Goal: Find specific page/section: Find specific page/section

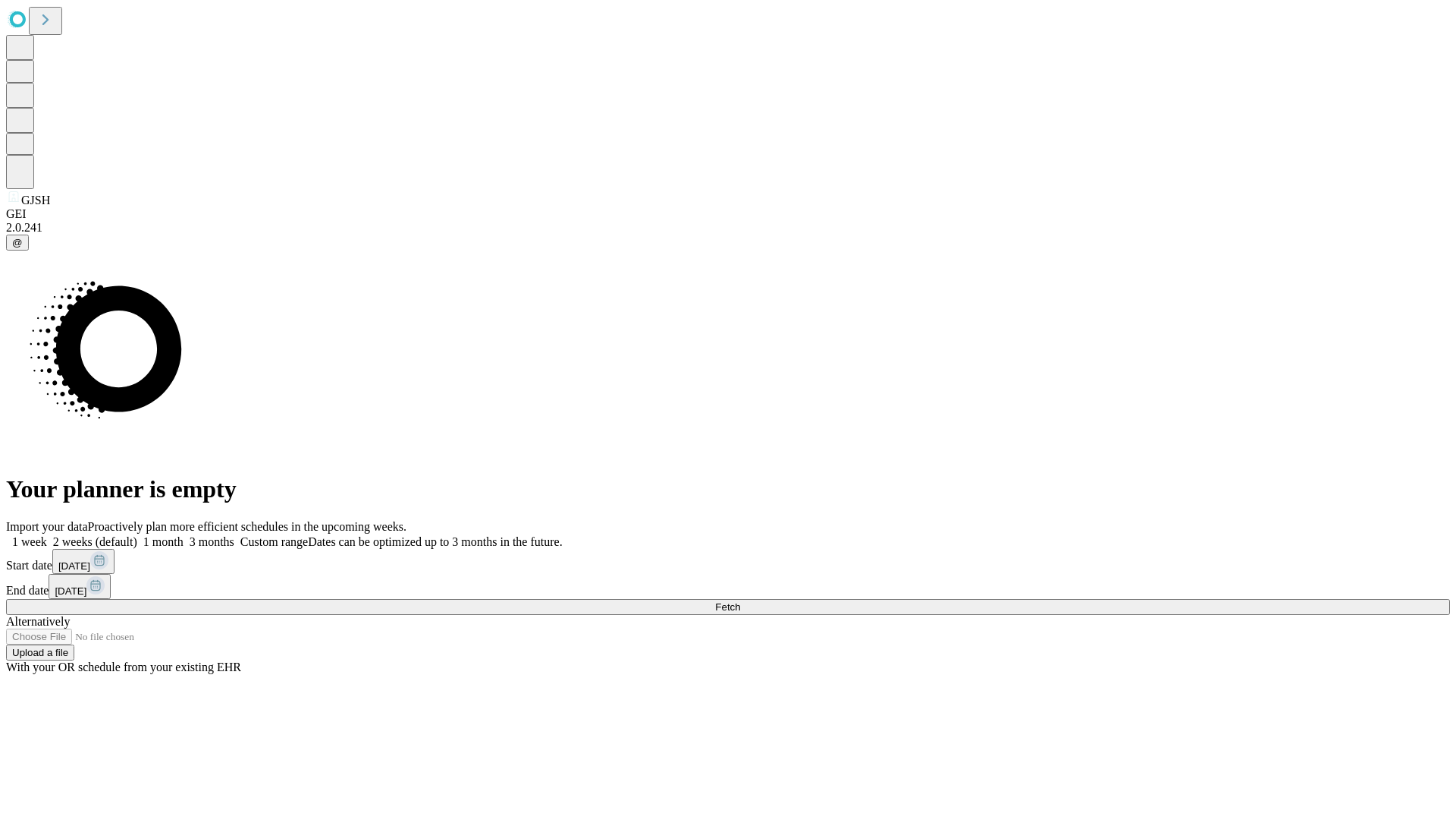
click at [741, 601] on span "Fetch" at bounding box center [728, 606] width 25 height 11
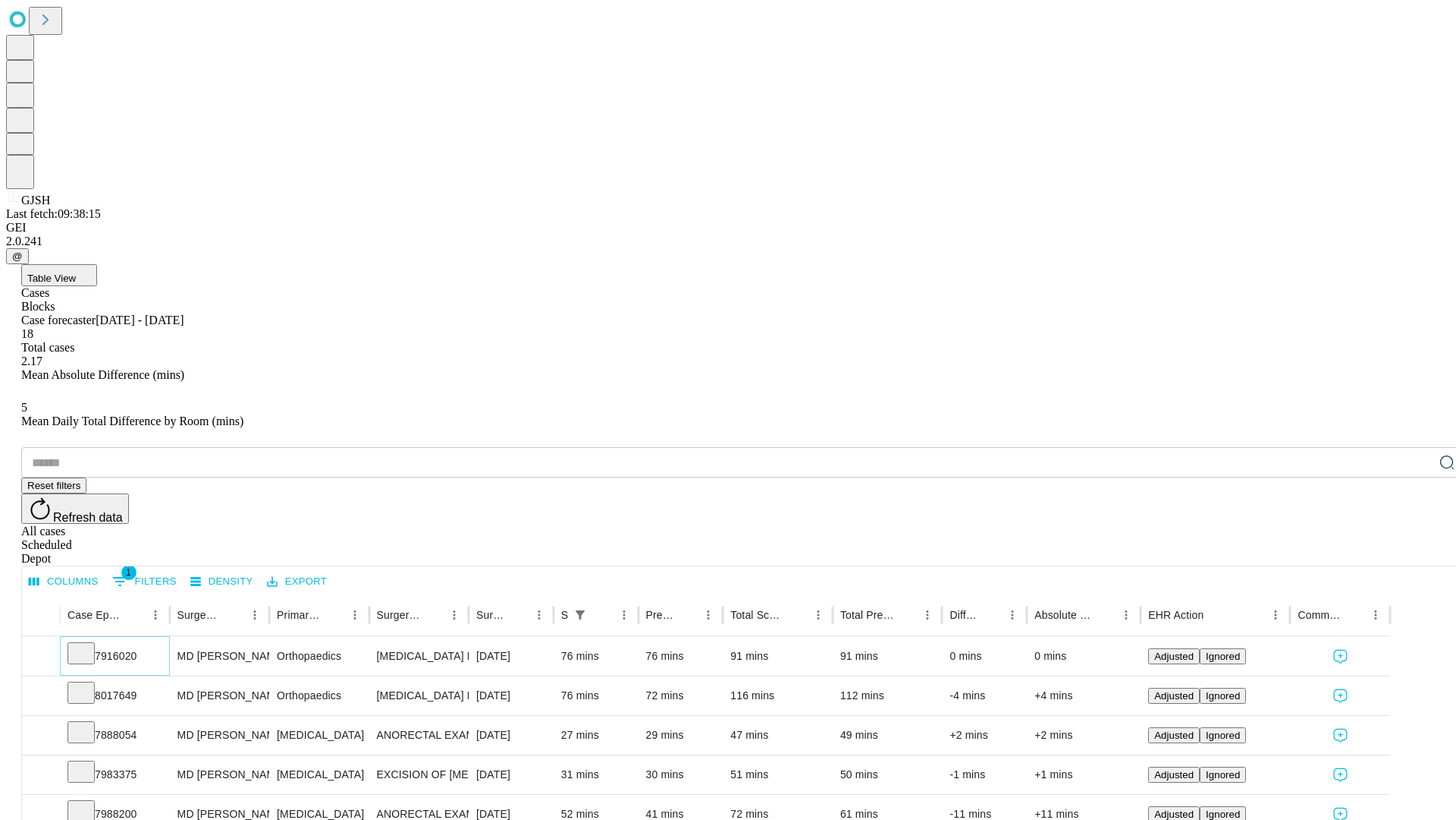
click at [89, 645] on icon at bounding box center [81, 652] width 15 height 15
